Goal: Task Accomplishment & Management: Use online tool/utility

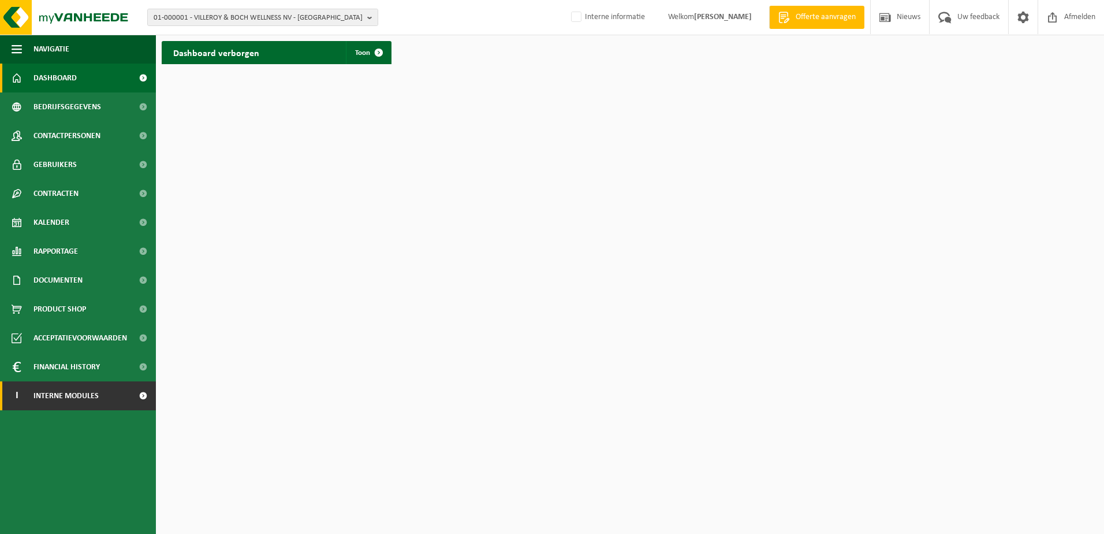
click at [36, 396] on span "Interne modules" at bounding box center [66, 395] width 65 height 29
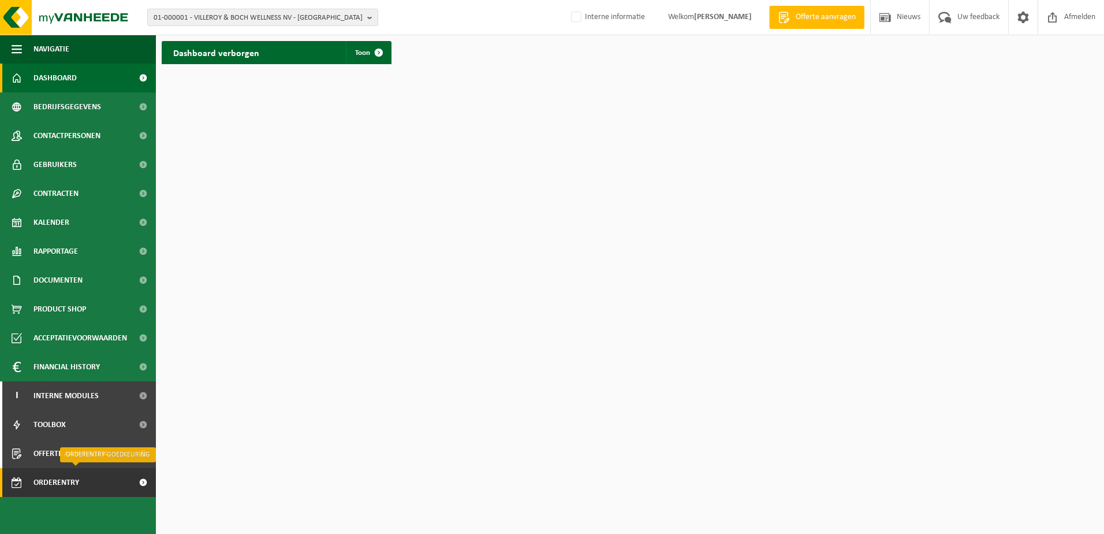
click at [69, 478] on span "Orderentry Goedkeuring" at bounding box center [82, 482] width 97 height 29
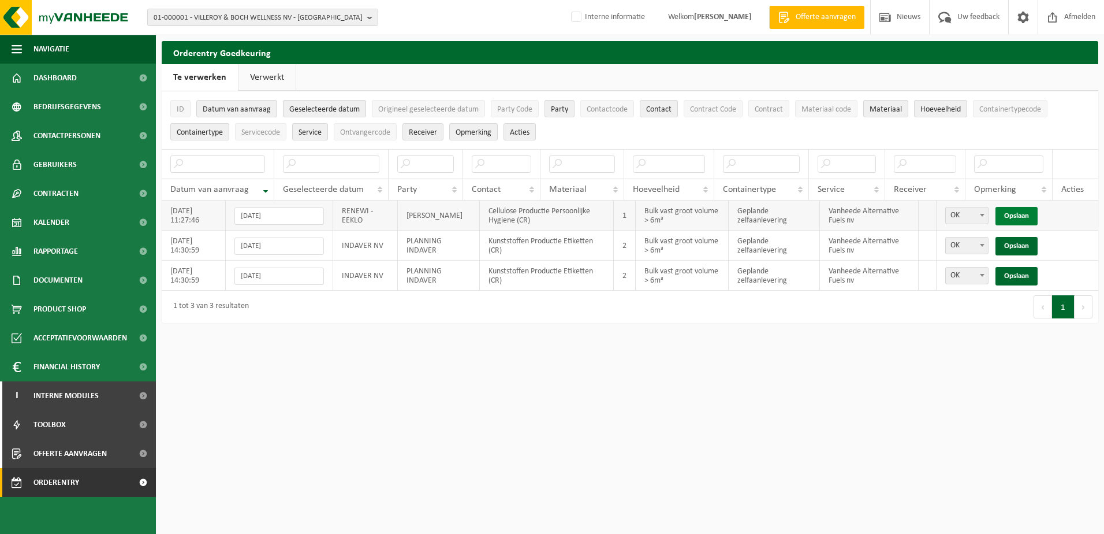
click at [1025, 215] on link "Opslaan" at bounding box center [1017, 216] width 42 height 18
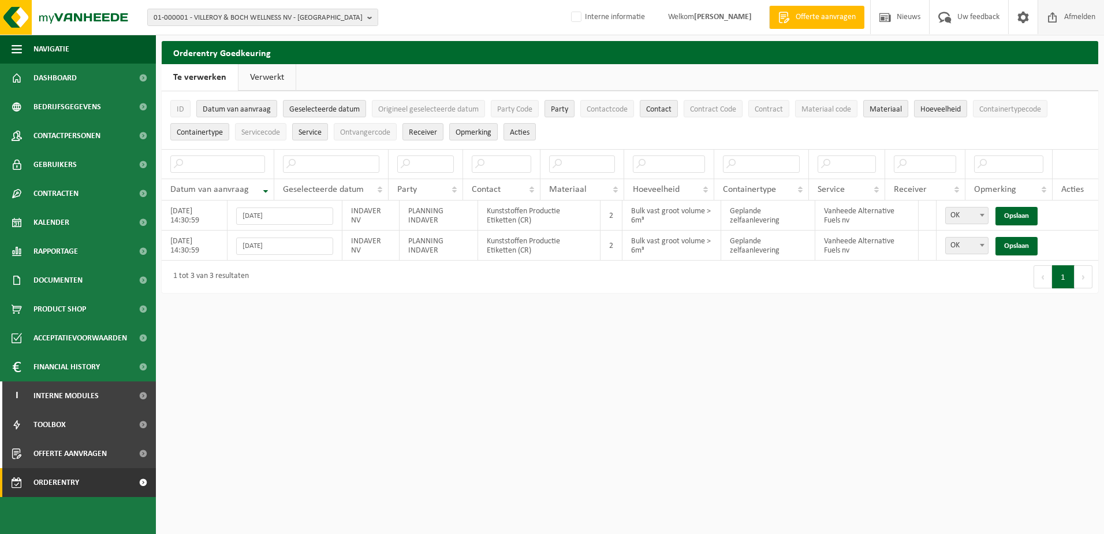
click at [1088, 12] on span "Afmelden" at bounding box center [1080, 17] width 37 height 34
